Goal: Information Seeking & Learning: Learn about a topic

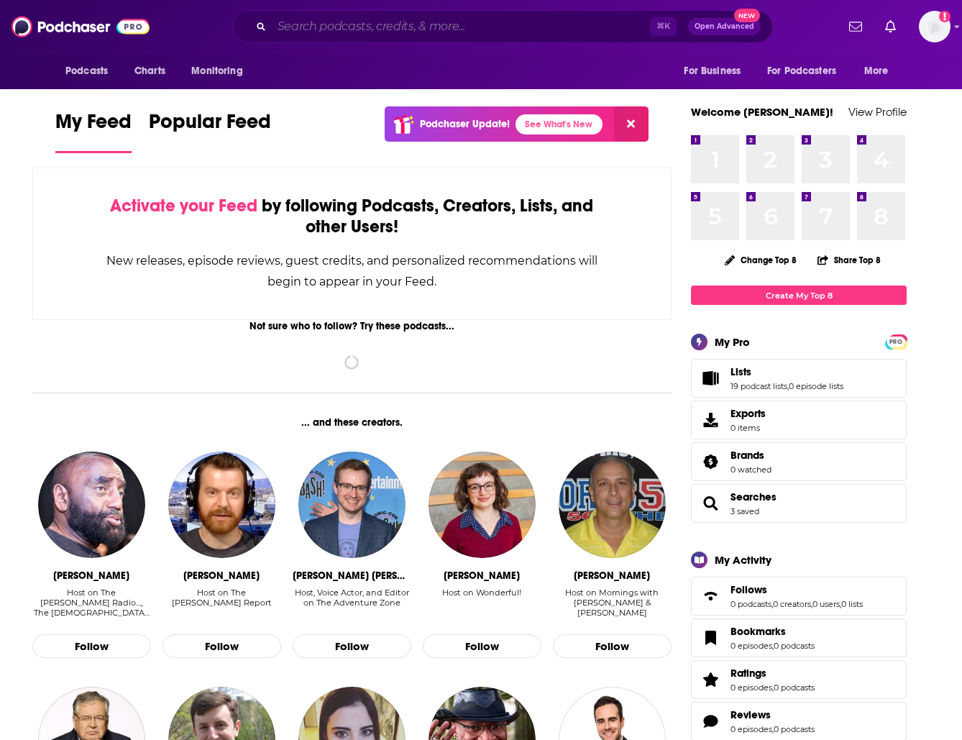
click at [413, 18] on input "Search podcasts, credits, & more..." at bounding box center [461, 26] width 378 height 23
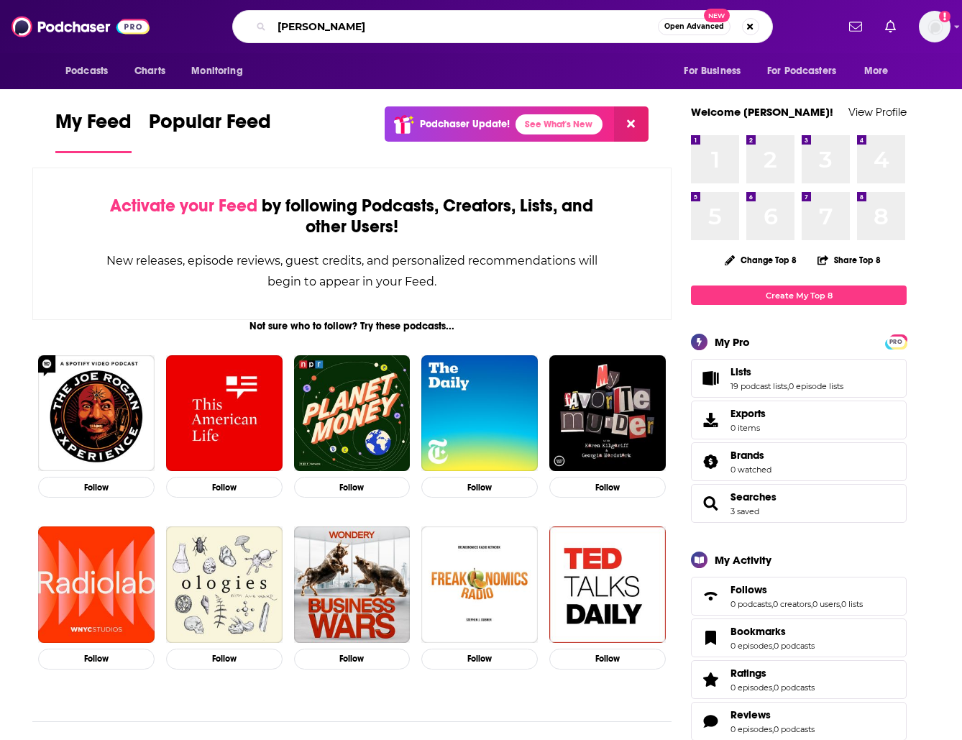
type input "[PERSON_NAME]"
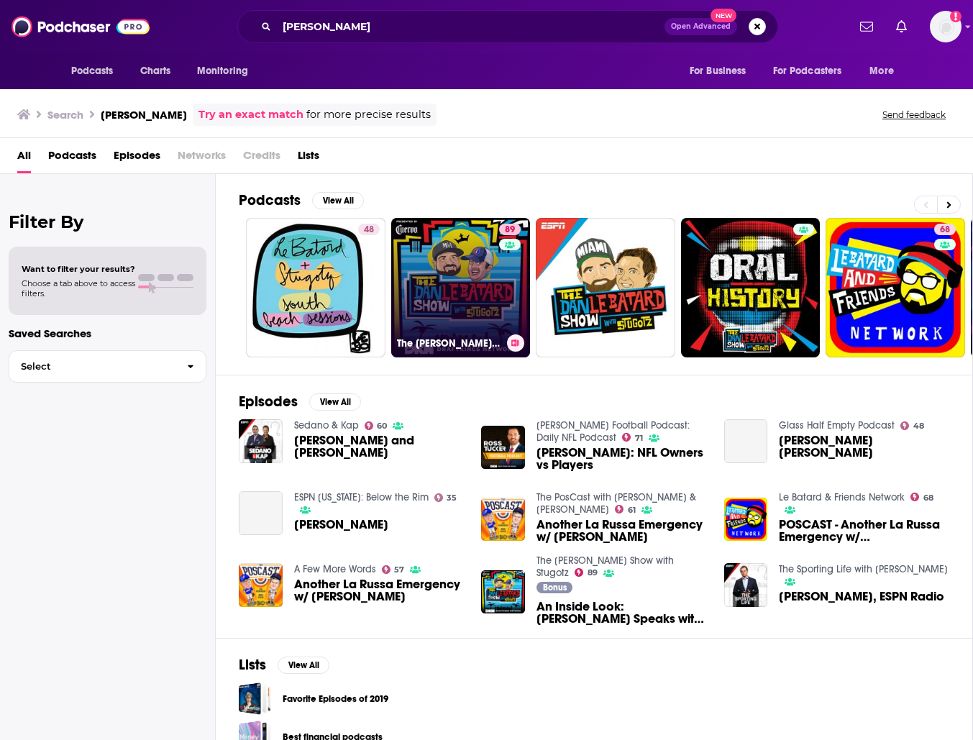
click at [450, 260] on link "89 The [PERSON_NAME] Le Batard Show with Stugotz" at bounding box center [460, 287] width 139 height 139
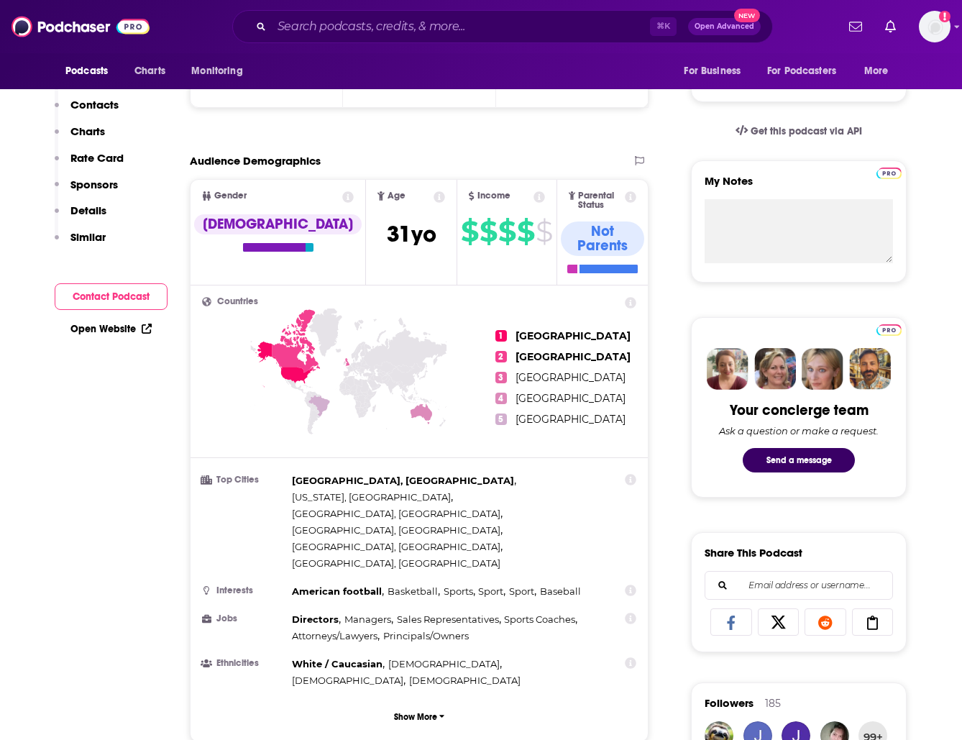
scroll to position [28, 0]
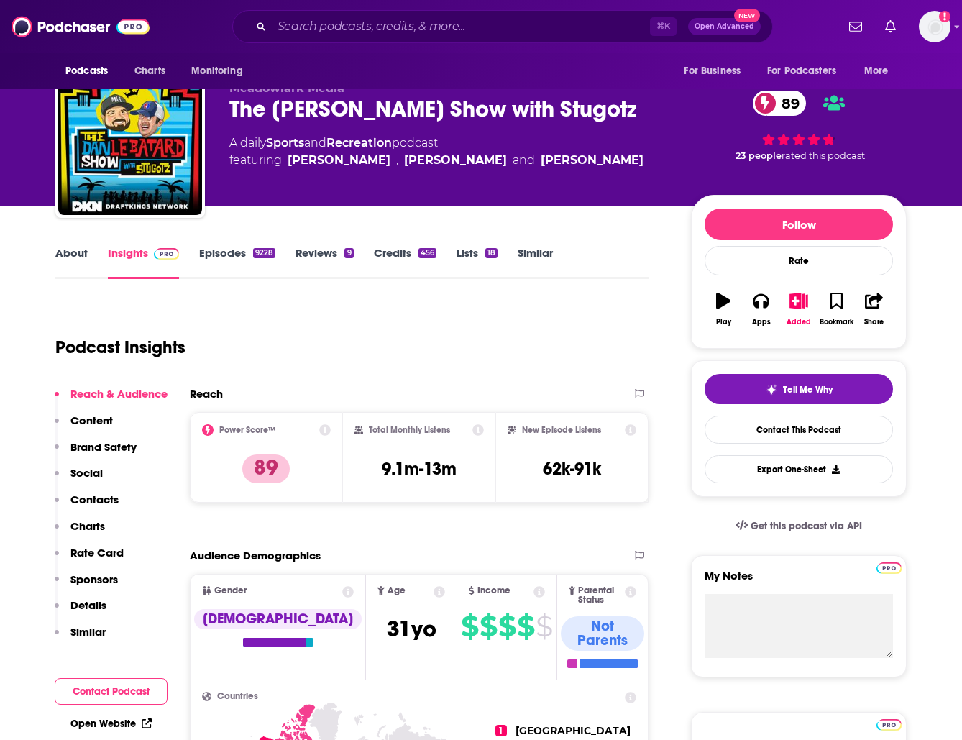
click at [232, 255] on link "Episodes 9228" at bounding box center [237, 262] width 76 height 33
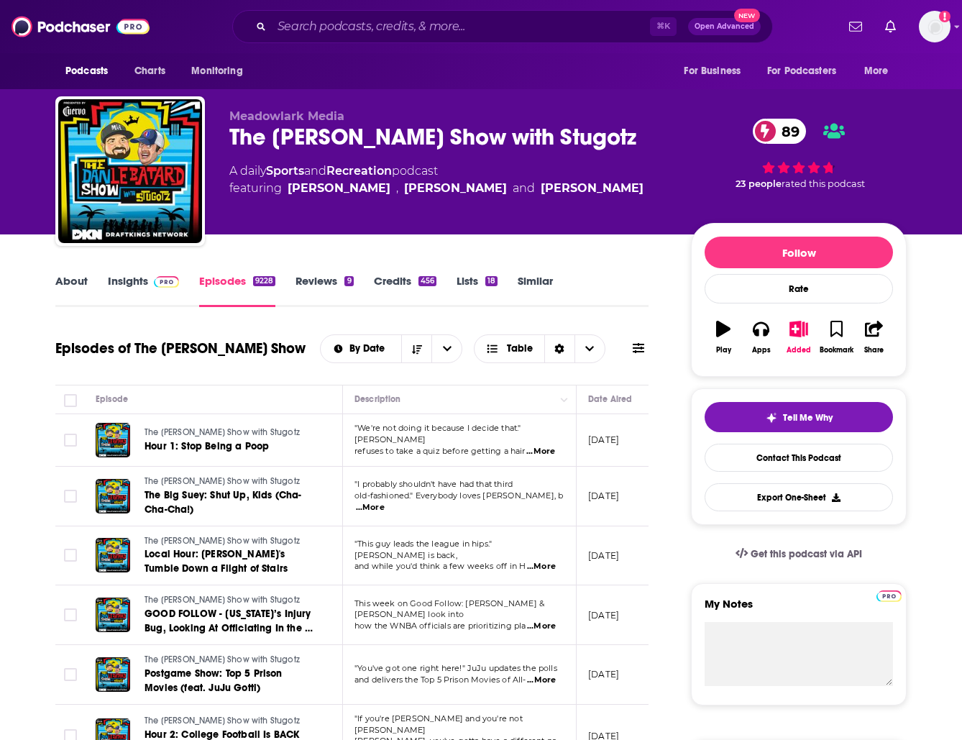
click at [58, 285] on link "About" at bounding box center [71, 290] width 32 height 33
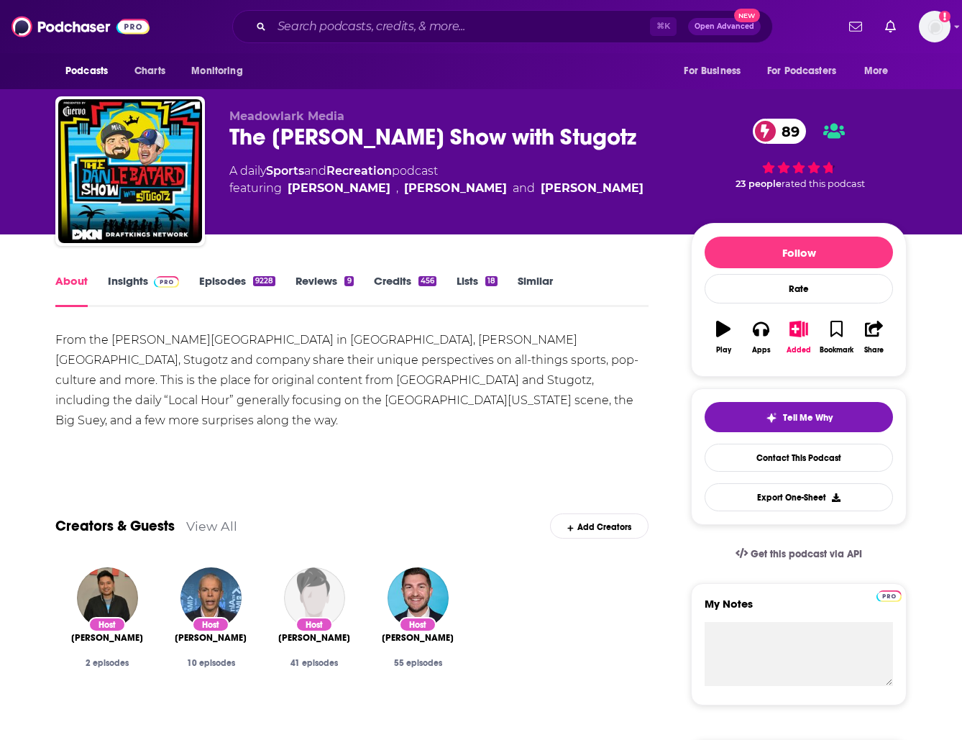
click at [133, 283] on link "Insights" at bounding box center [143, 290] width 71 height 33
